Goal: Book appointment/travel/reservation

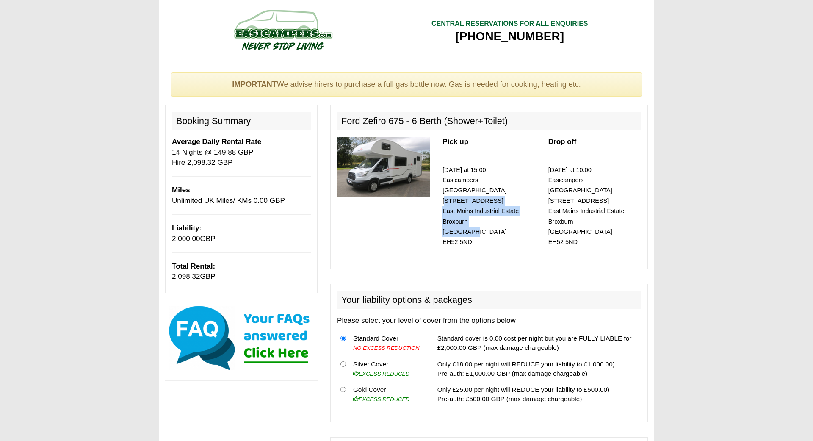
drag, startPoint x: 474, startPoint y: 222, endPoint x: 441, endPoint y: 190, distance: 46.4
click at [441, 190] on div "Pick up [DATE] at 15.00 Easicampers [GEOGRAPHIC_DATA] [STREET_ADDRESS]" at bounding box center [488, 199] width 105 height 125
copy small "[STREET_ADDRESS]"
click at [275, 32] on img at bounding box center [282, 29] width 161 height 47
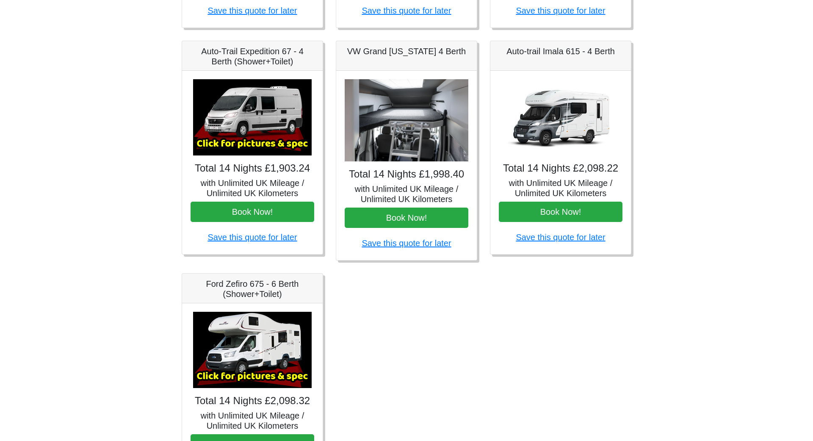
scroll to position [346, 0]
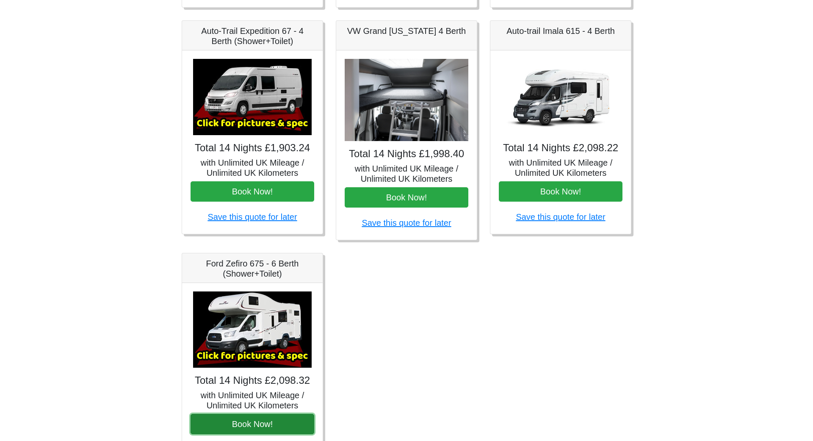
click at [257, 423] on button "Book Now!" at bounding box center [253, 424] width 124 height 20
